Goal: Go to known website: Go to known website

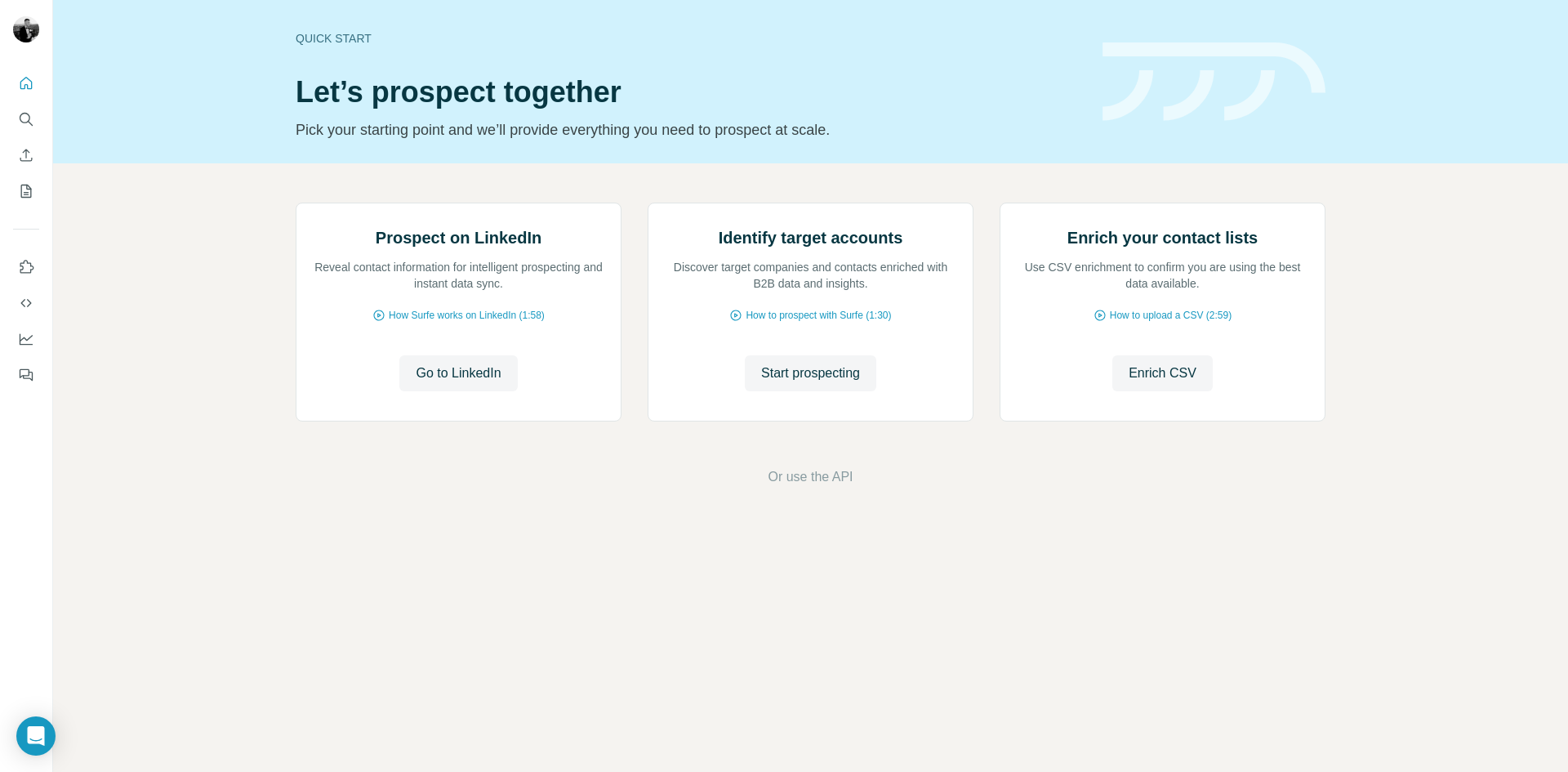
click at [466, 383] on span "Go to LinkedIn" at bounding box center [458, 373] width 85 height 20
